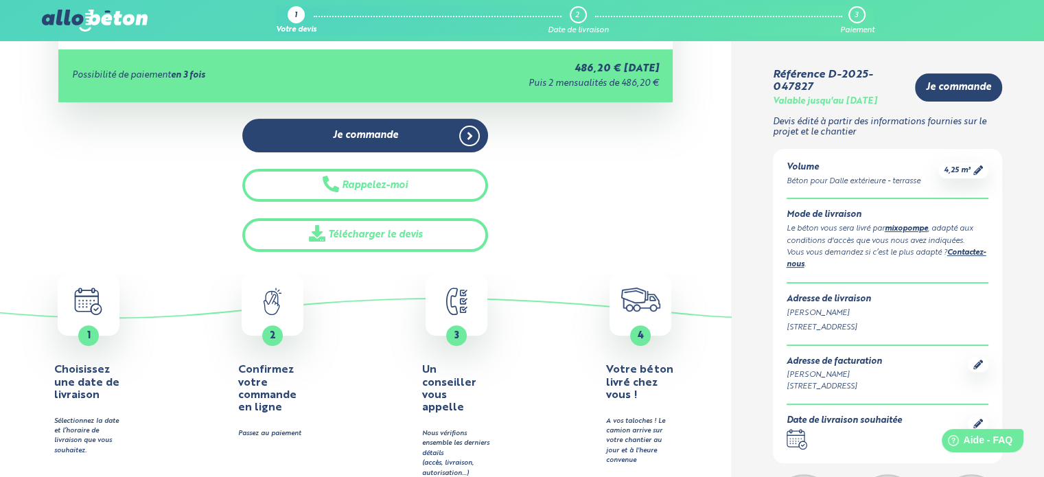
scroll to position [412, 0]
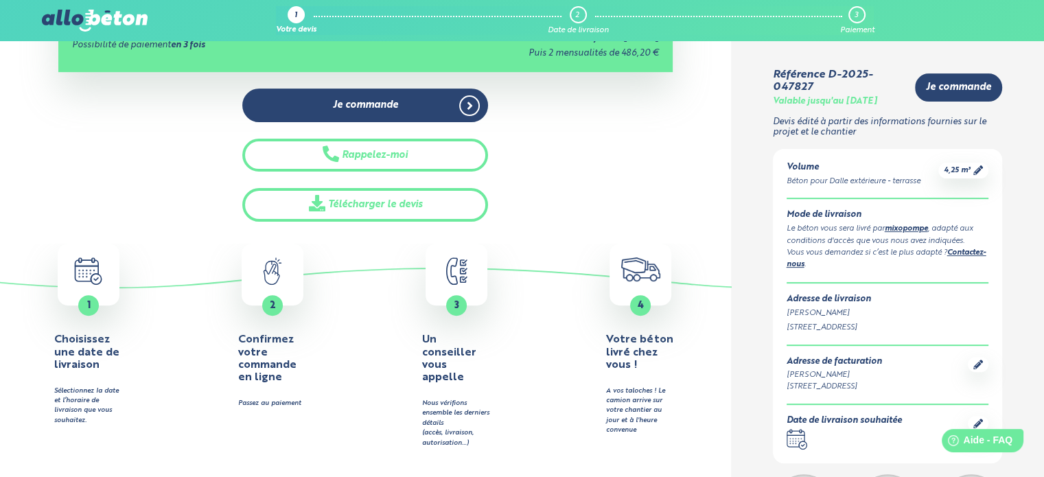
click at [797, 436] on icon ".calendar-icon { fill: none; stroke: #2b4572; stroke-linecap: round; stroke-lin…" at bounding box center [797, 439] width 21 height 21
click at [972, 421] on div at bounding box center [978, 423] width 21 height 15
click at [976, 421] on icon at bounding box center [979, 424] width 10 height 10
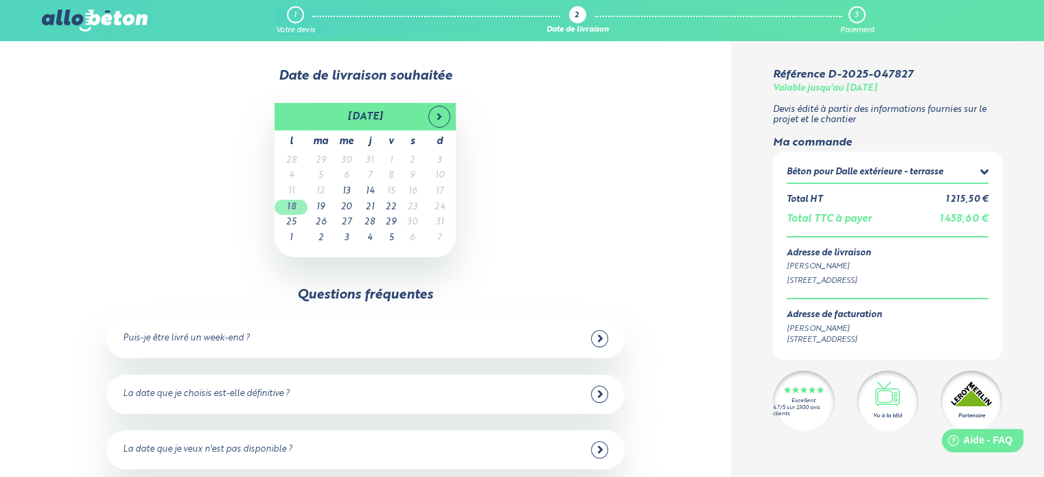
click at [293, 203] on td "18" at bounding box center [291, 208] width 33 height 16
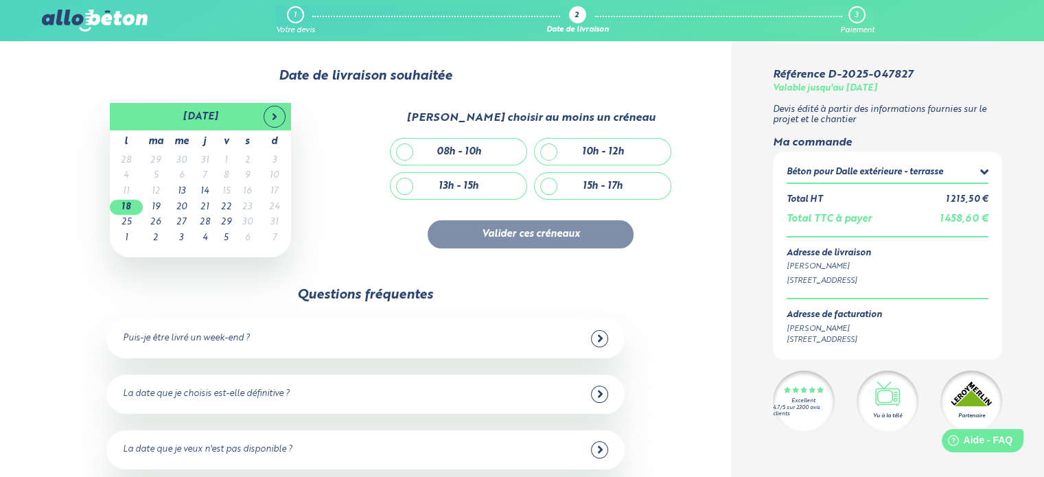
click at [404, 186] on div "13h - 15h" at bounding box center [459, 186] width 136 height 26
checkbox input "true"
click at [511, 233] on button "Valider ces créneaux" at bounding box center [531, 234] width 206 height 28
